Goal: Find specific page/section: Find specific page/section

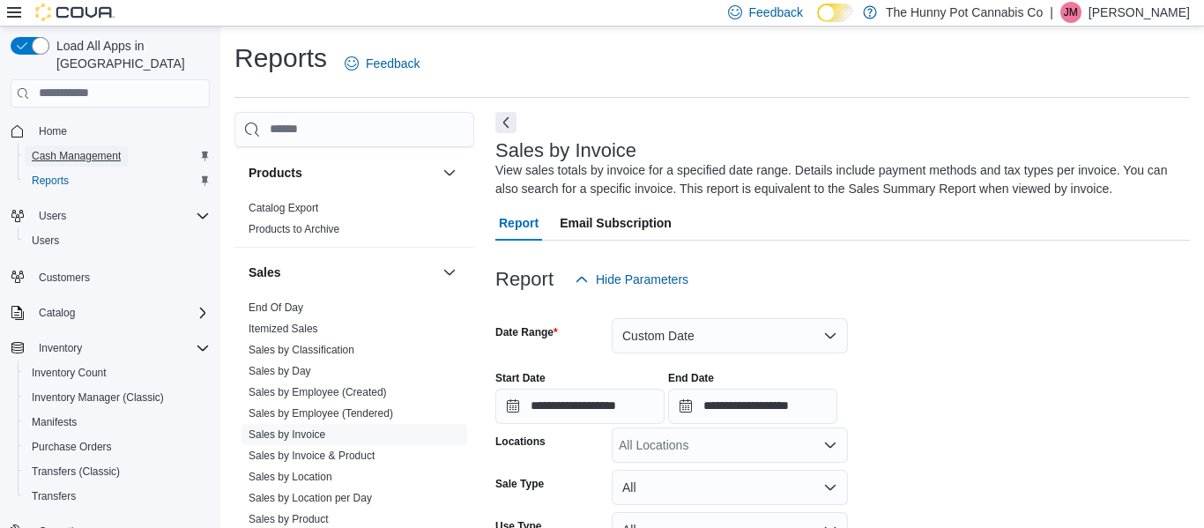
click at [109, 149] on span "Cash Management" at bounding box center [76, 156] width 89 height 14
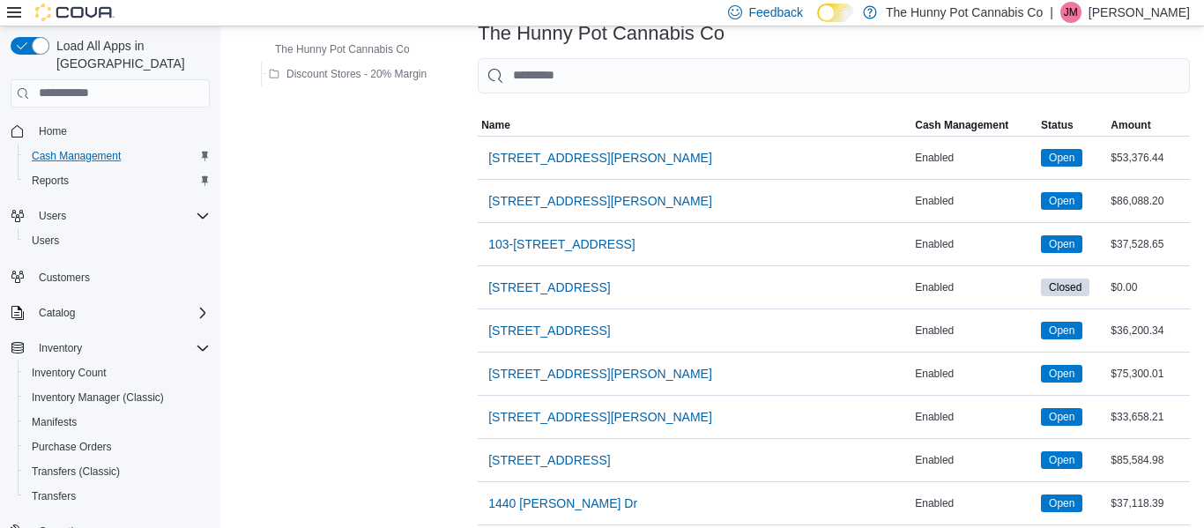
scroll to position [91, 0]
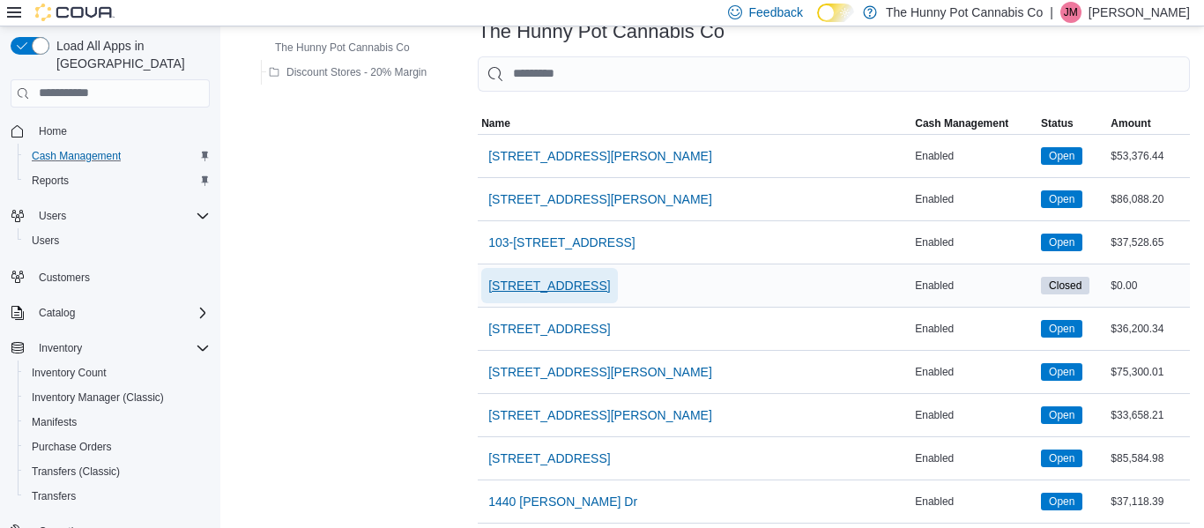
click at [540, 281] on span "[STREET_ADDRESS]" at bounding box center [549, 286] width 122 height 18
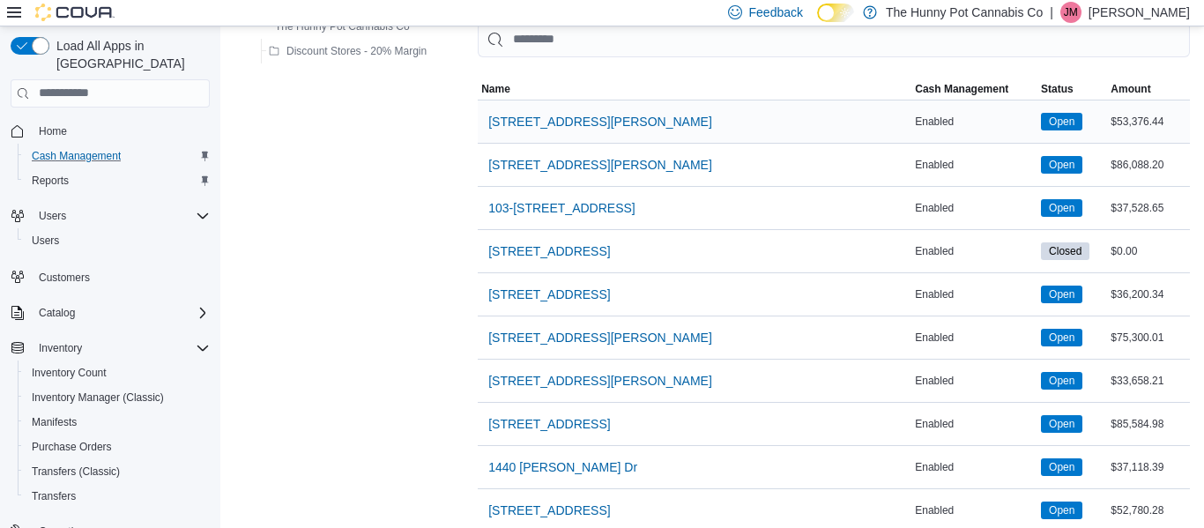
scroll to position [126, 0]
